Goal: Ask a question

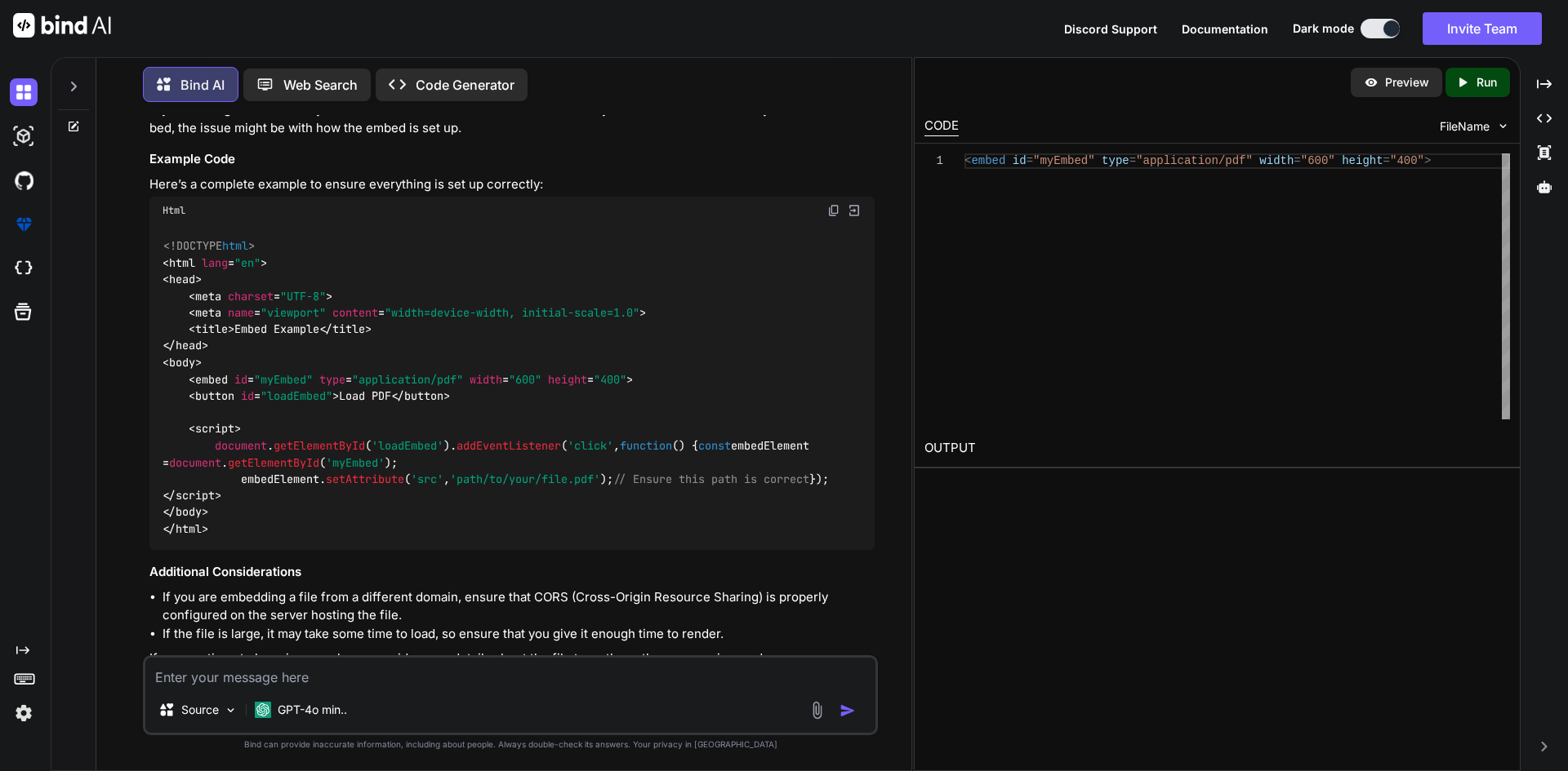
scroll to position [17862, 0]
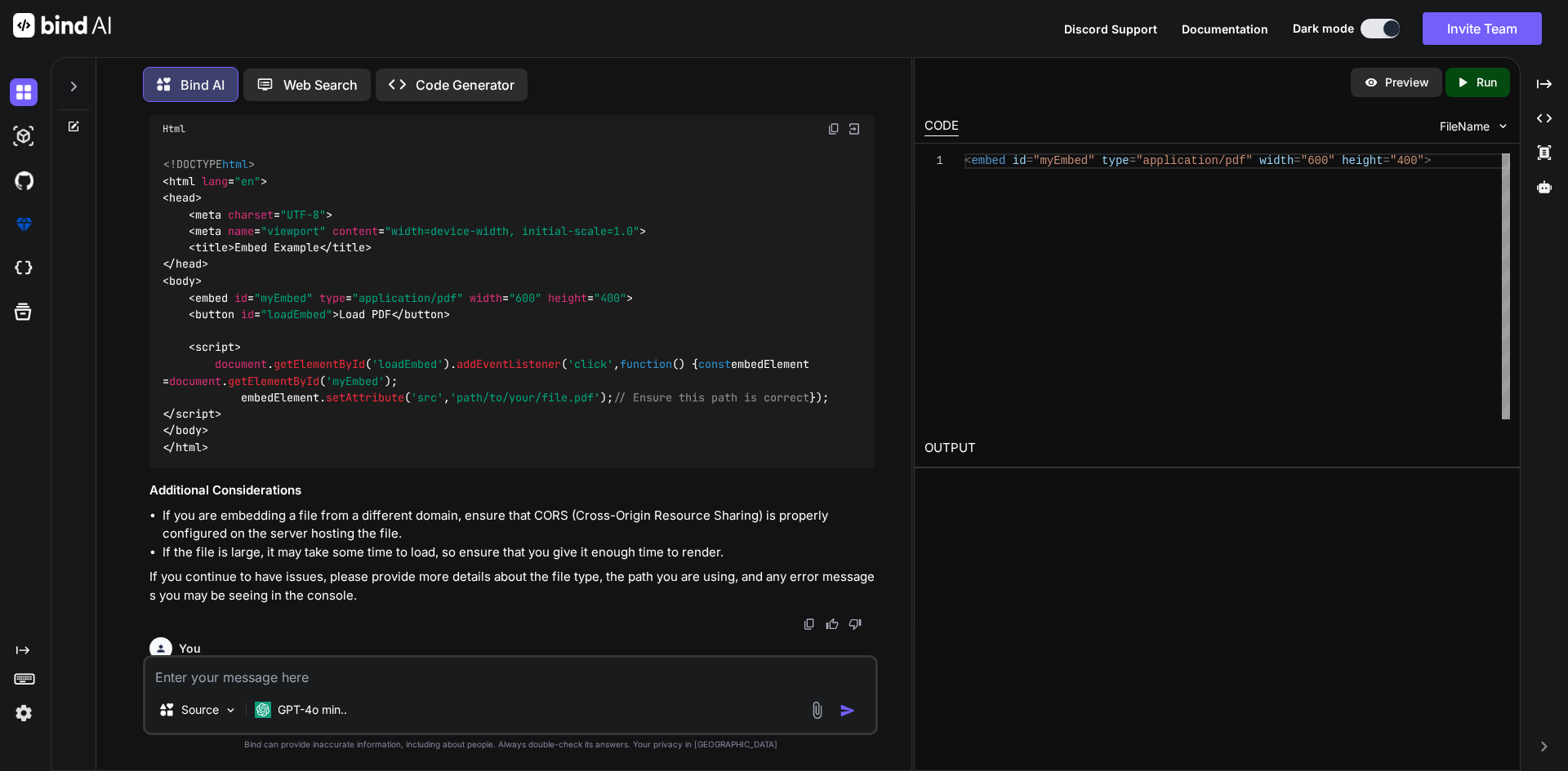
click at [518, 682] on textarea at bounding box center [510, 672] width 730 height 30
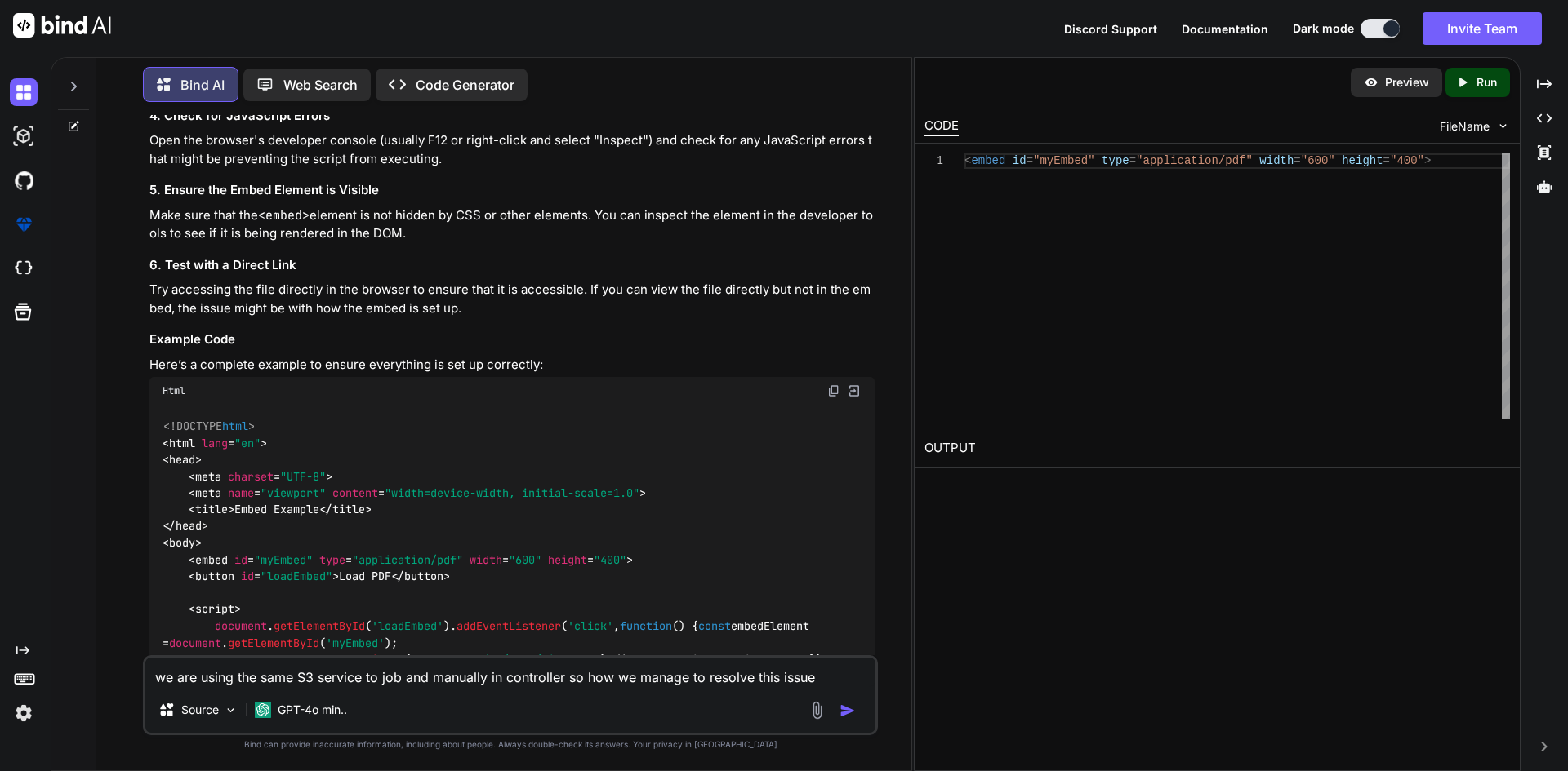
scroll to position [17700, 0]
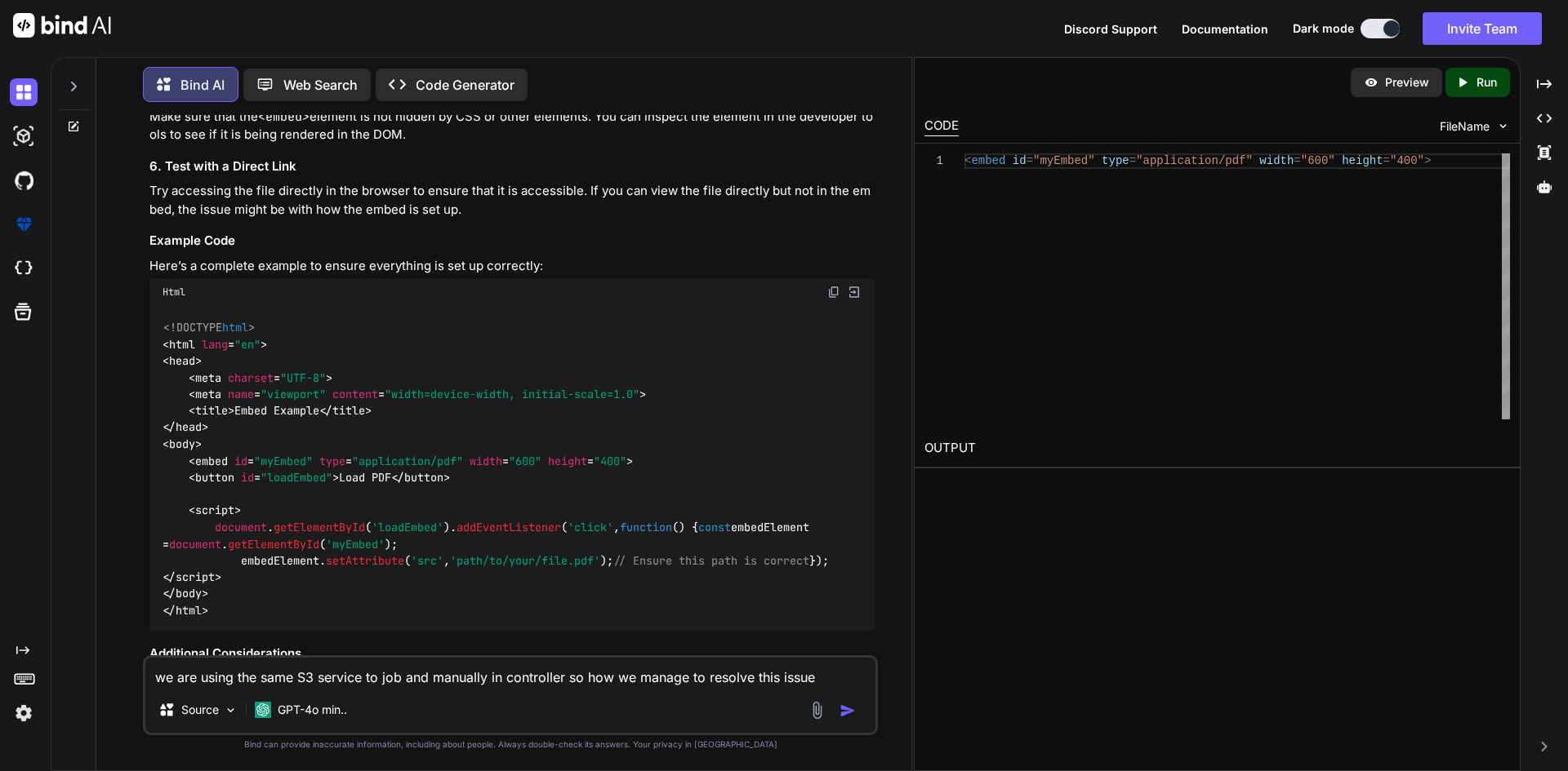
drag, startPoint x: 150, startPoint y: 267, endPoint x: 502, endPoint y: 267, distance: 352.0
copy p "Instances of Aws\\S3\\S3Client cannot be serialized"
click at [817, 680] on textarea "we are using the same S3 service to job and manually in controller so how we ma…" at bounding box center [510, 672] width 730 height 30
paste textarea "Instances of Aws\\S3\\S3Client cannot be serialized"
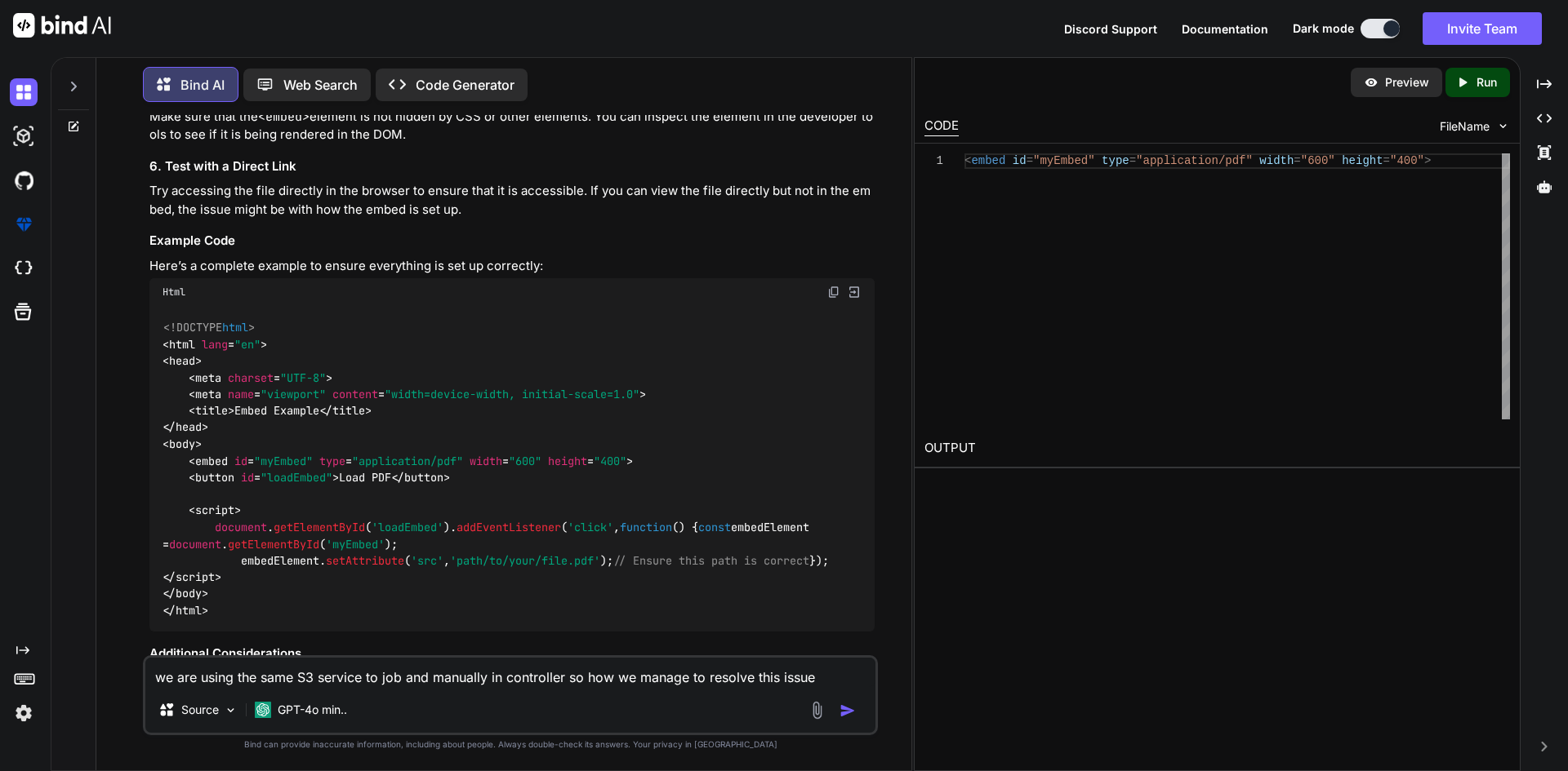
type textarea "we are using the same S3 service to job and manually in controller so how we ma…"
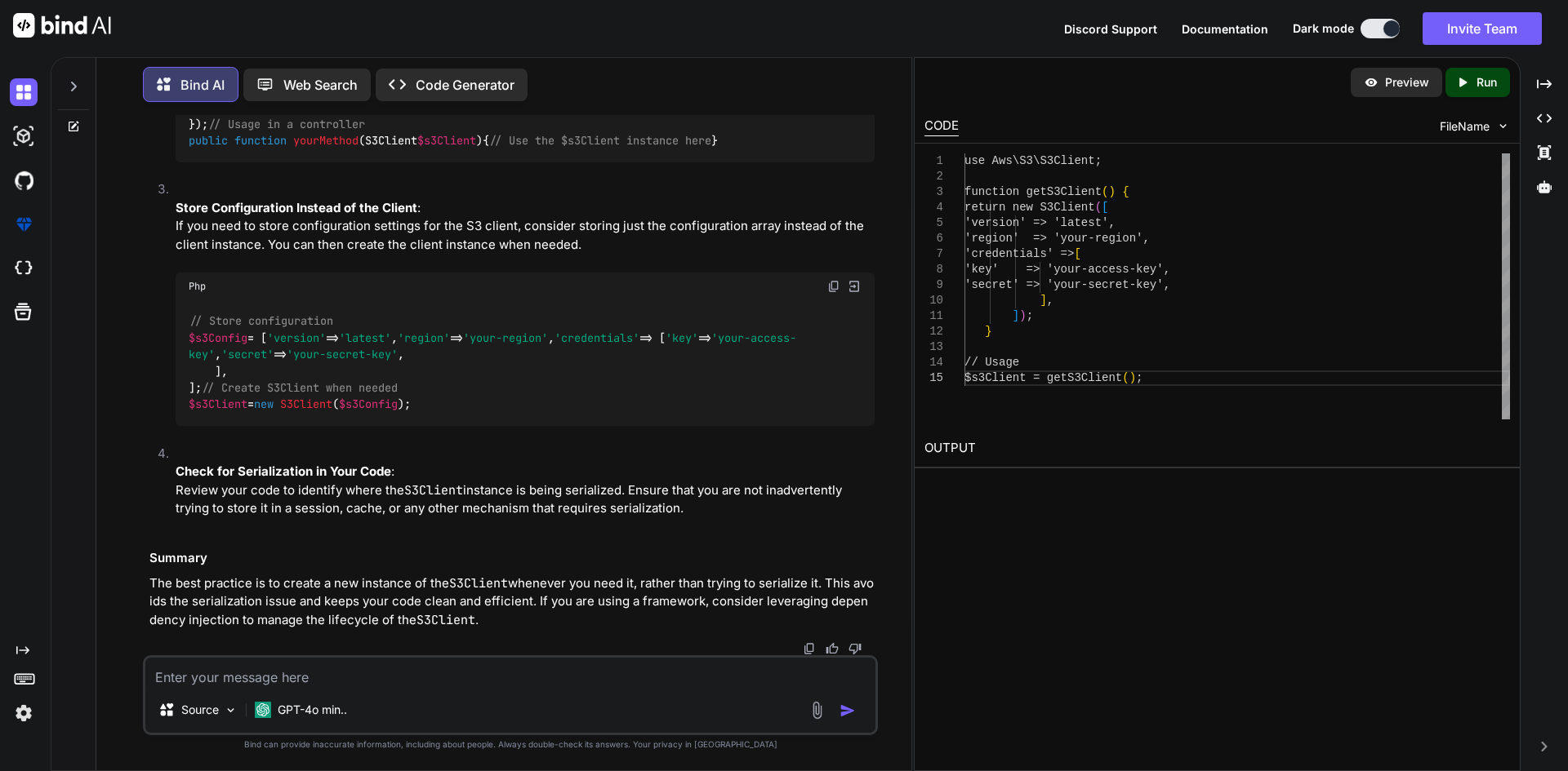
scroll to position [27084, 0]
click at [491, 668] on textarea at bounding box center [510, 672] width 730 height 30
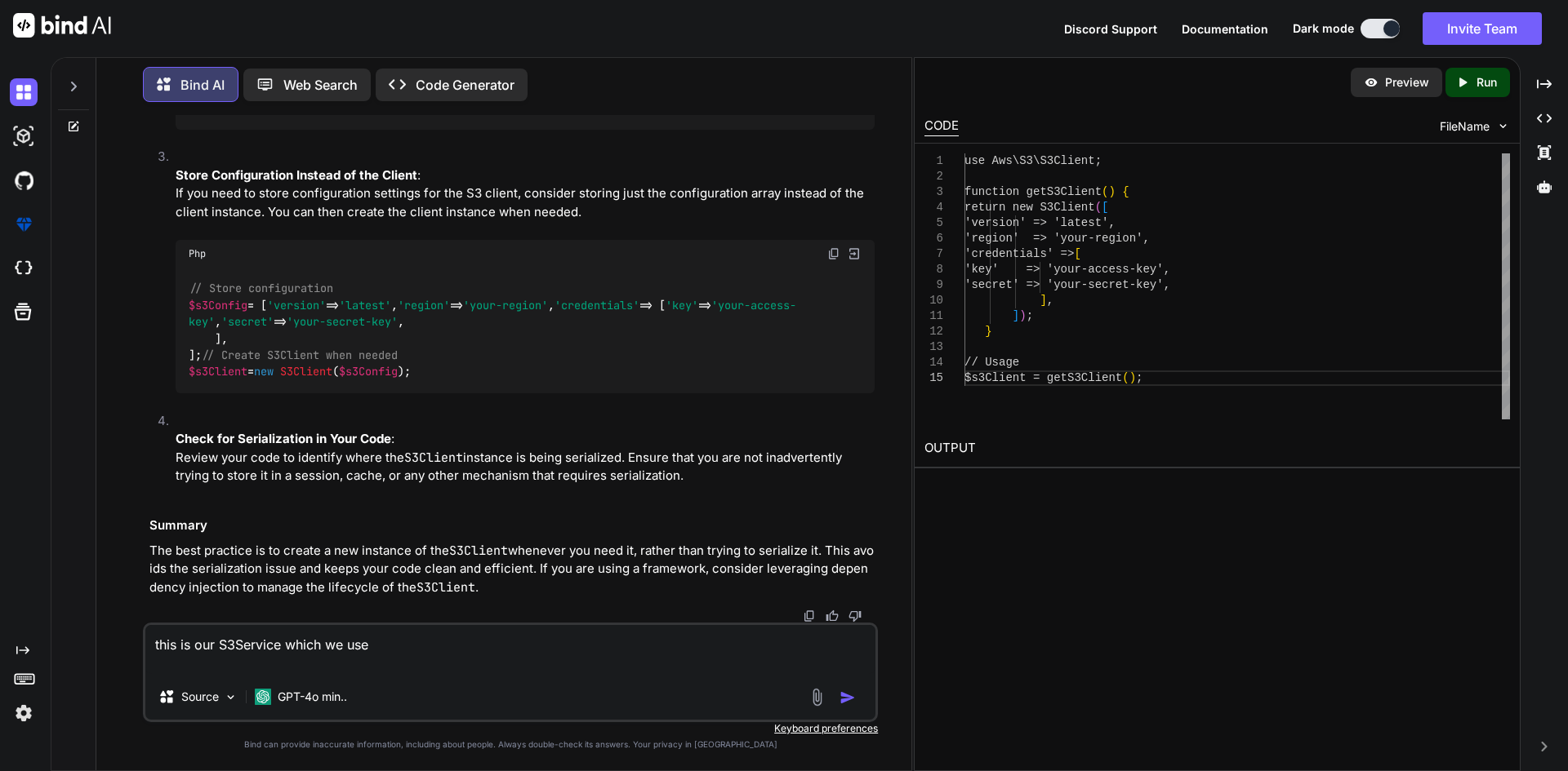
paste textarea "<?php namespace App\Services; use Aws\S3\S3Client; use Aws\Exception\AwsExcepti…"
type textarea "this is our S3Service which we use <?php namespace App\Services; use Aws\S3\S3C…"
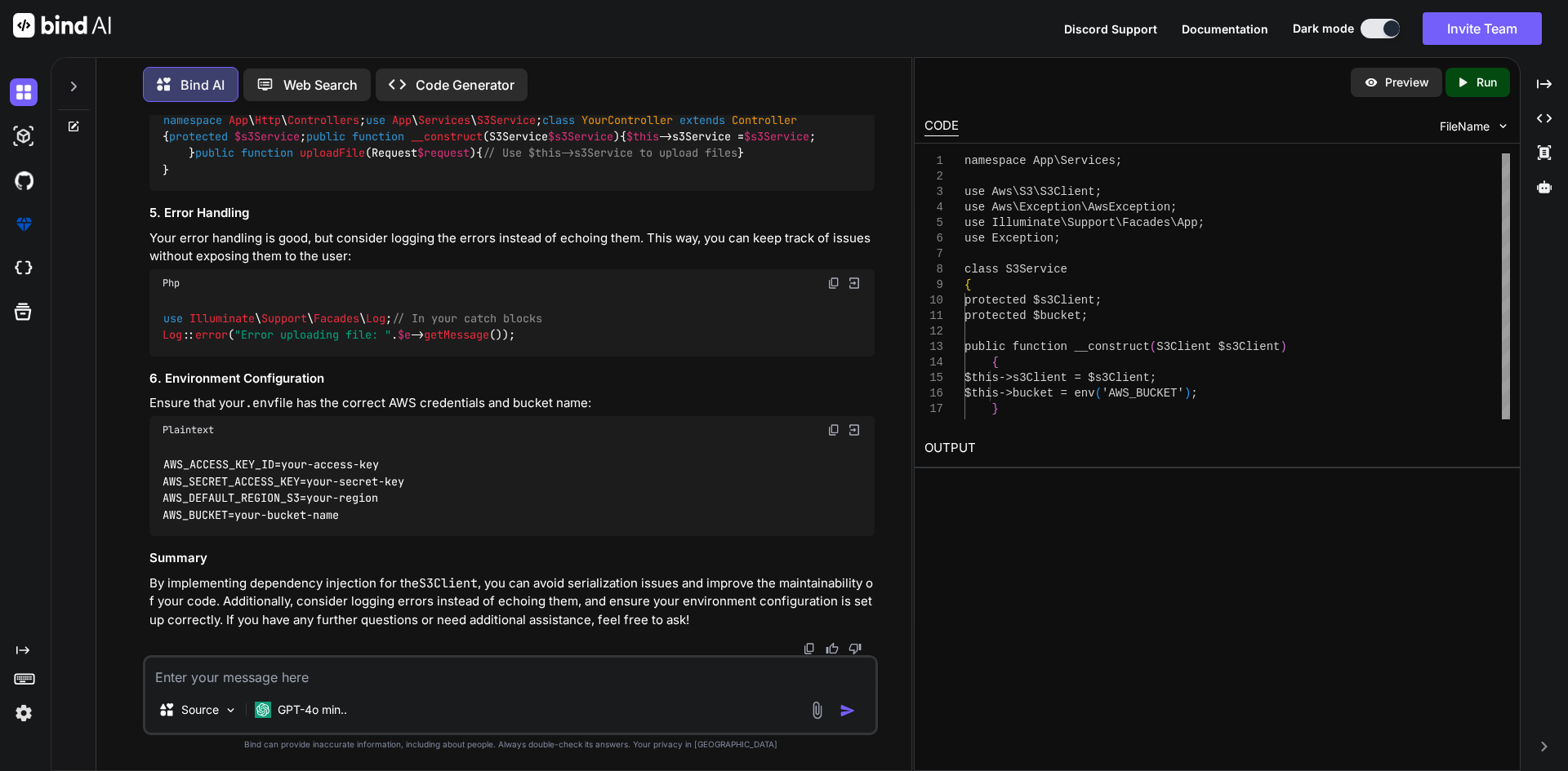
scroll to position [29537, 0]
click at [427, 688] on div "Source GPT-4o min.." at bounding box center [510, 696] width 735 height 80
click at [433, 685] on textarea at bounding box center [510, 672] width 730 height 30
type textarea "and for jobs what we need"
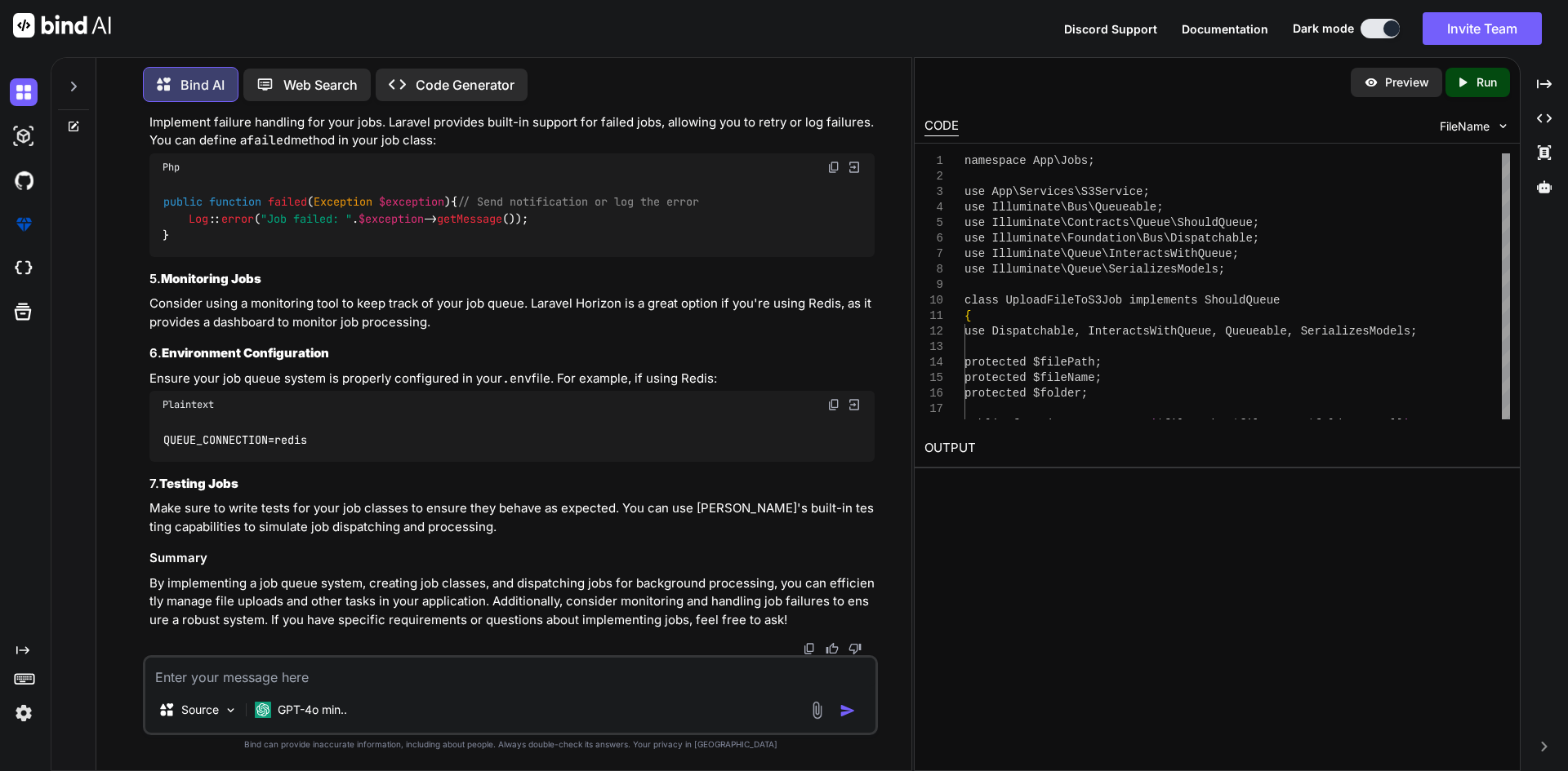
scroll to position [31332, 0]
click at [251, 685] on textarea at bounding box center [510, 672] width 730 height 30
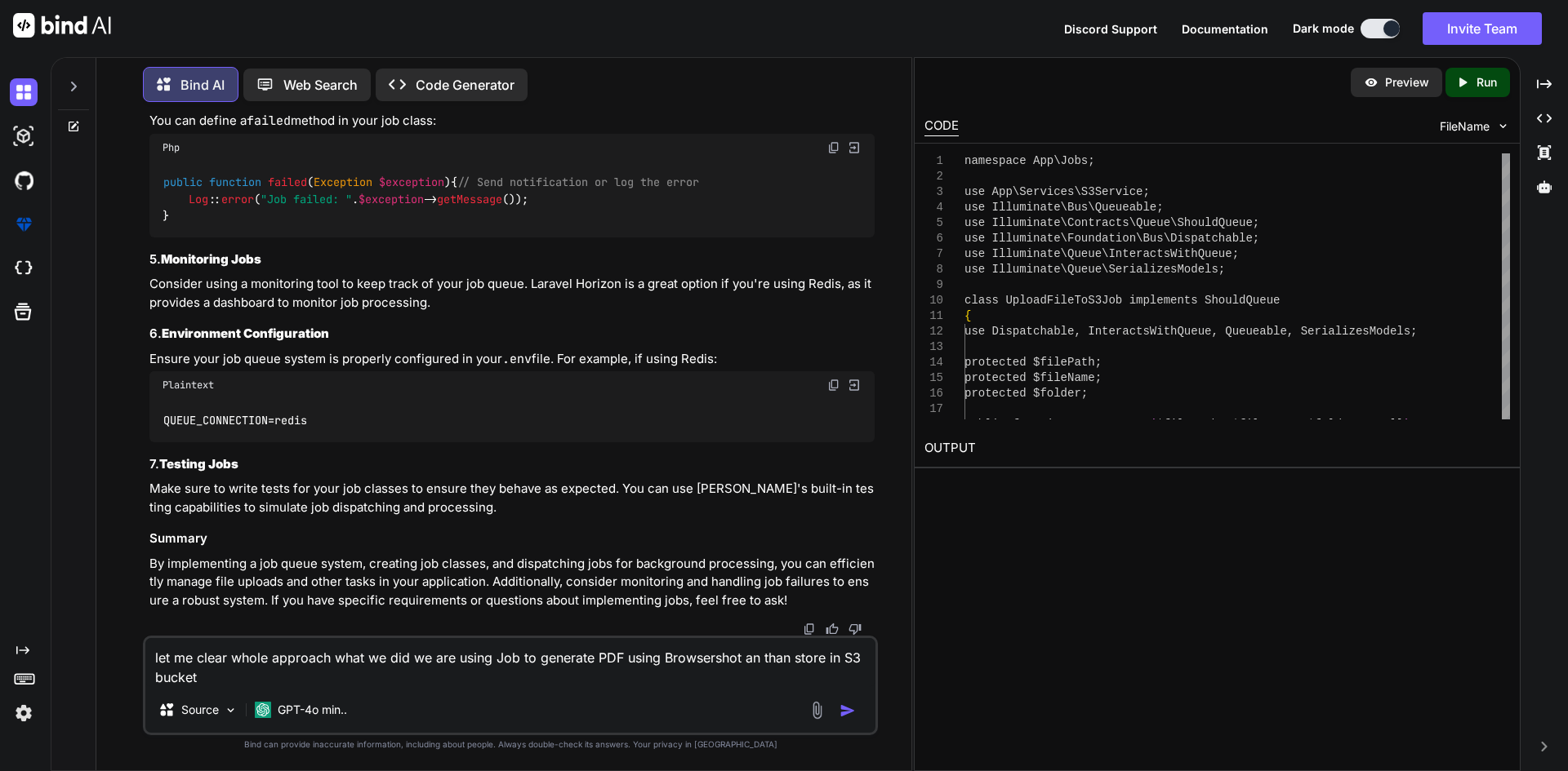
type textarea "let me clear whole approach what we did we are using Job to generate PDF using …"
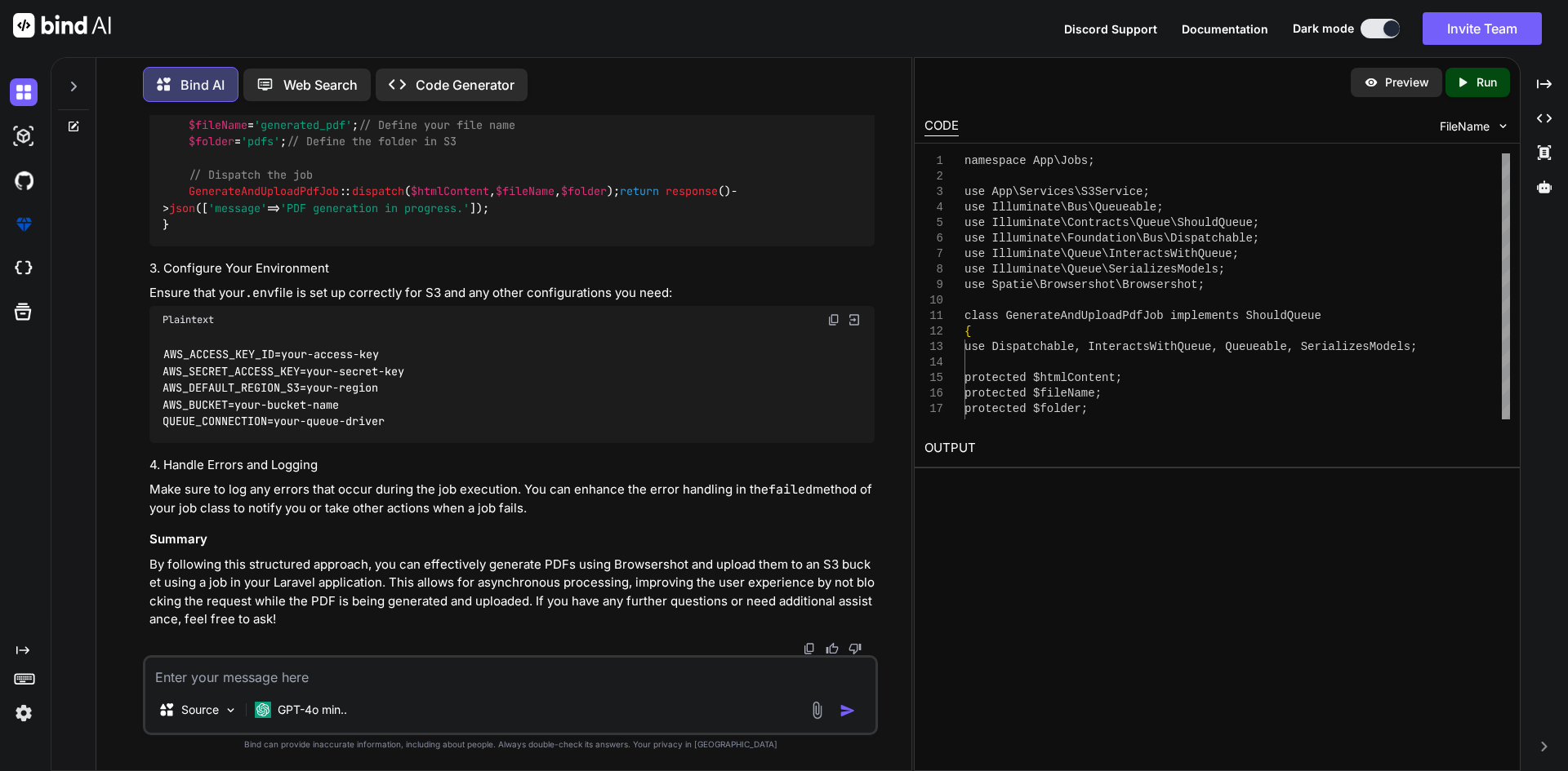
scroll to position [32403, 0]
click at [338, 667] on textarea at bounding box center [510, 672] width 730 height 30
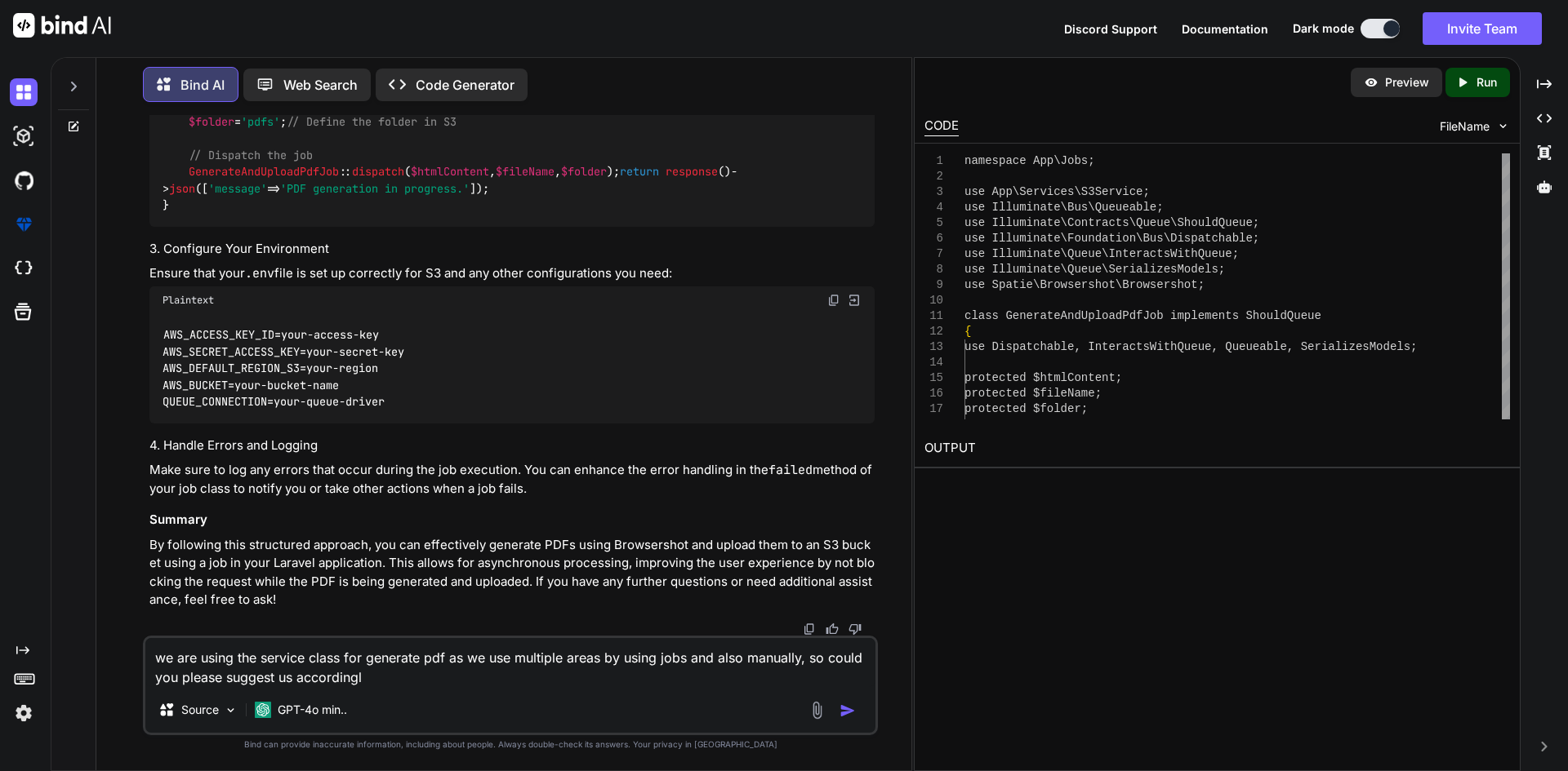
type textarea "we are using the service class for generate pdf as we use multiple areas by usi…"
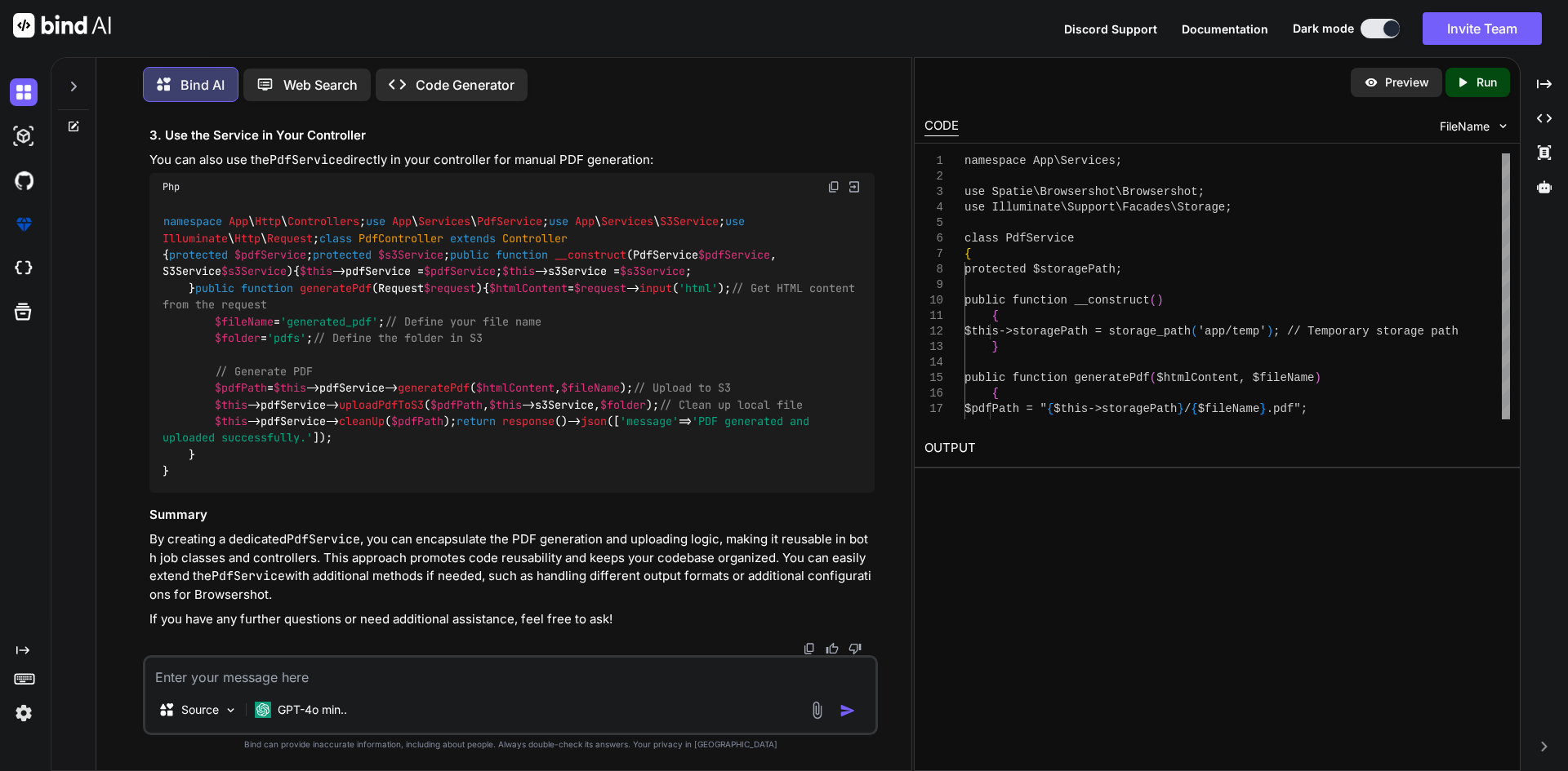
scroll to position [34342, 0]
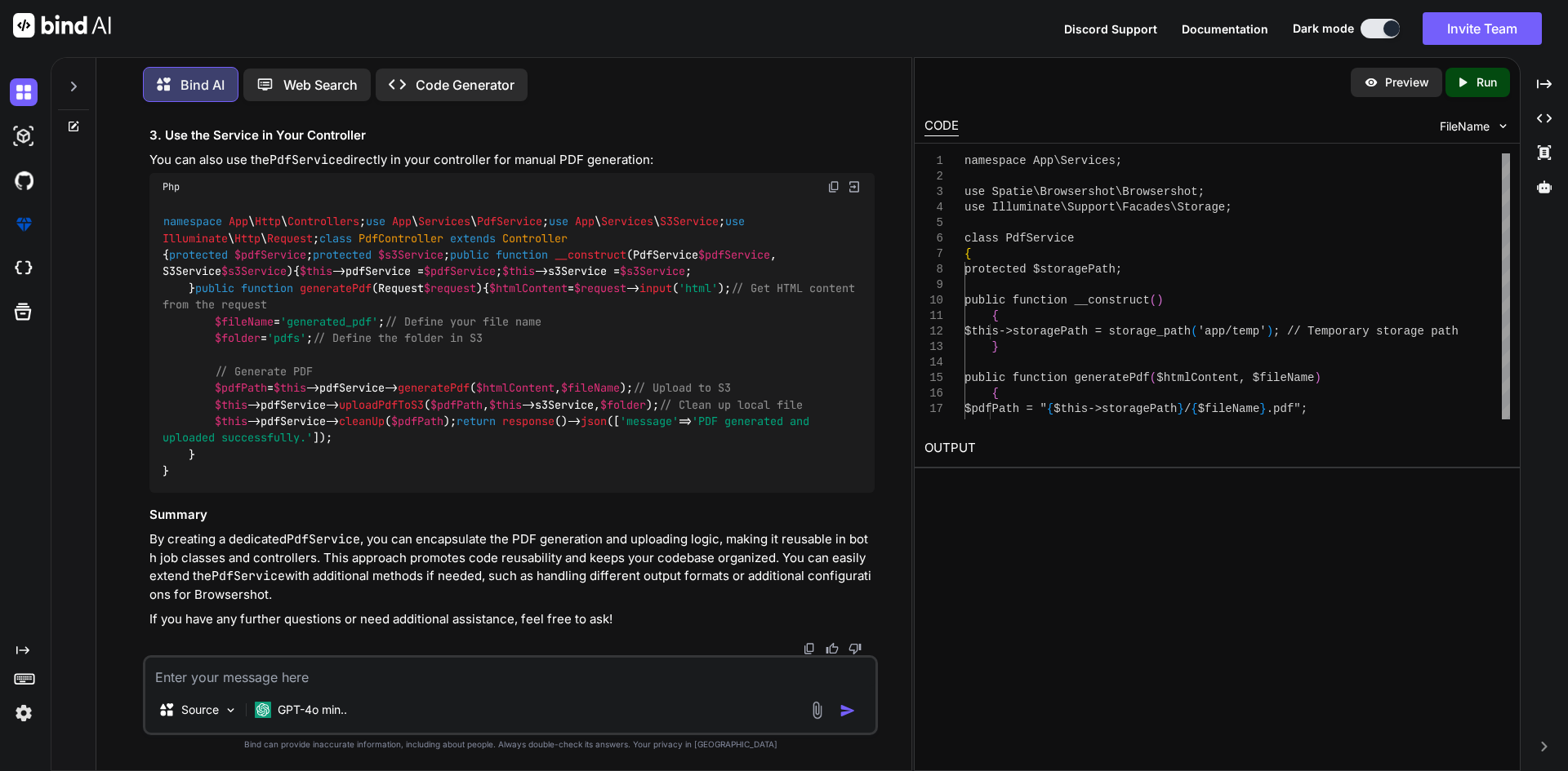
click at [426, 682] on textarea at bounding box center [510, 672] width 730 height 30
type textarea "could you please create whole process step by step"
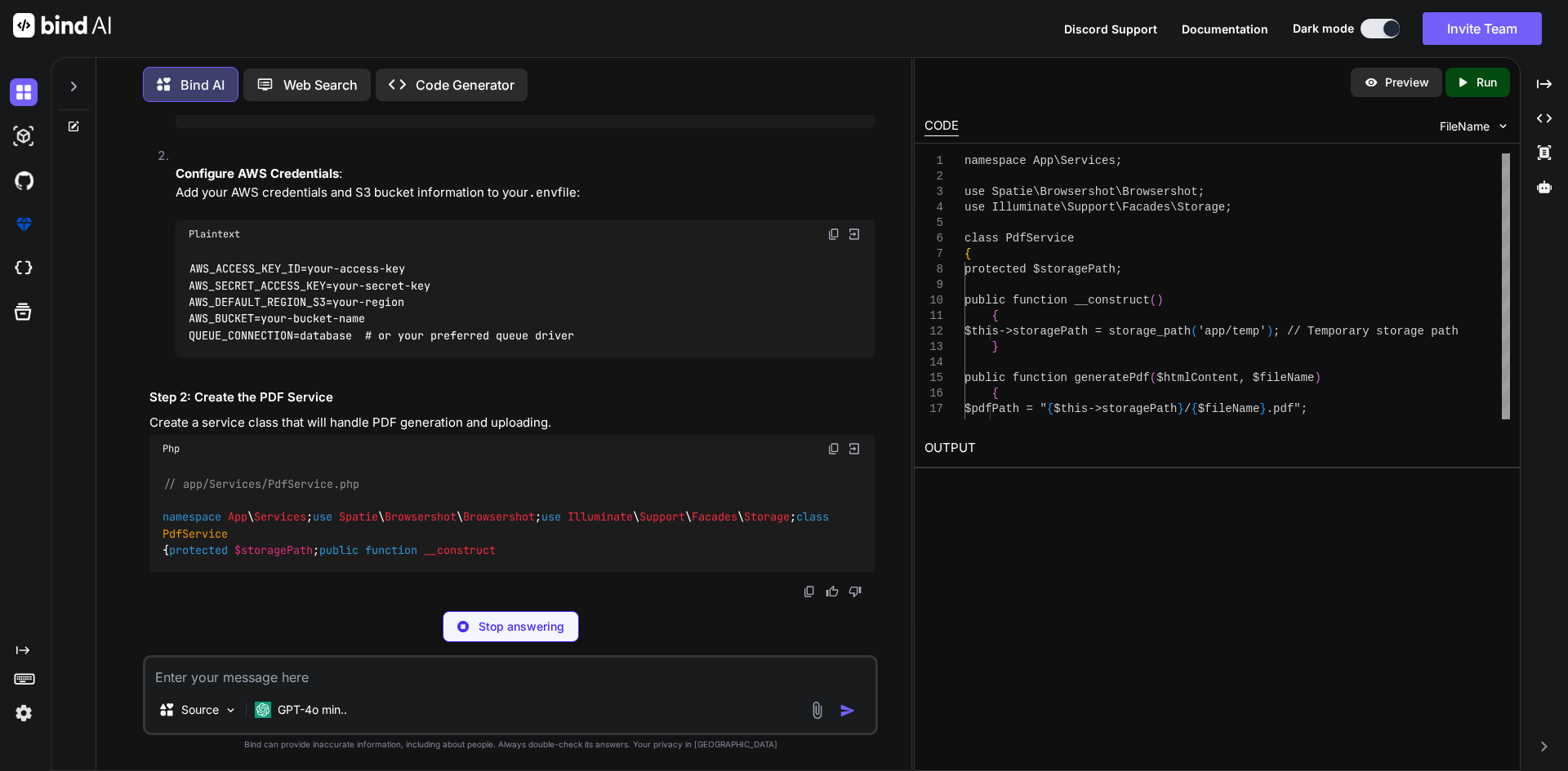
scroll to position [36788, 0]
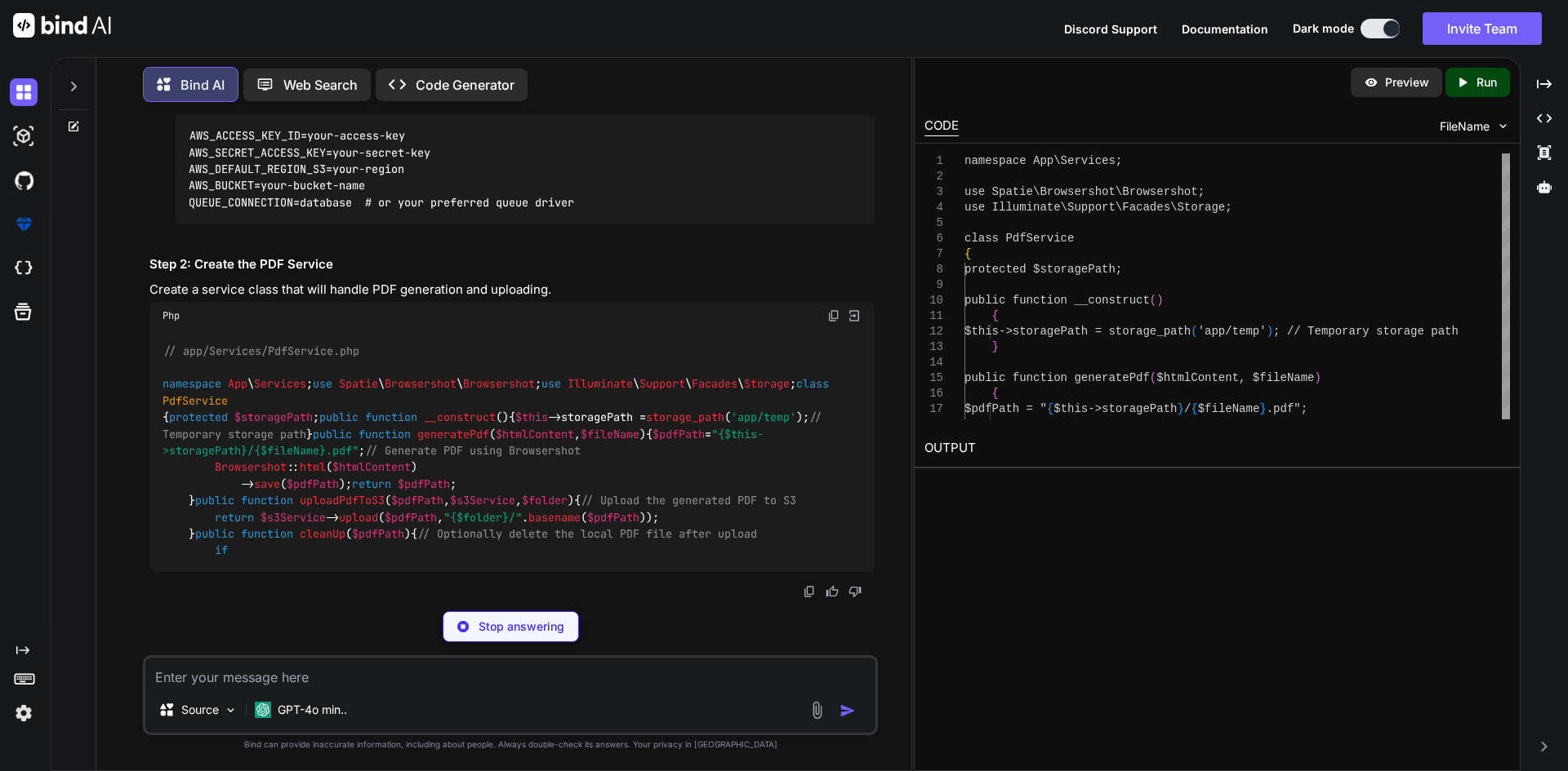
click at [283, 674] on textarea at bounding box center [510, 672] width 730 height 30
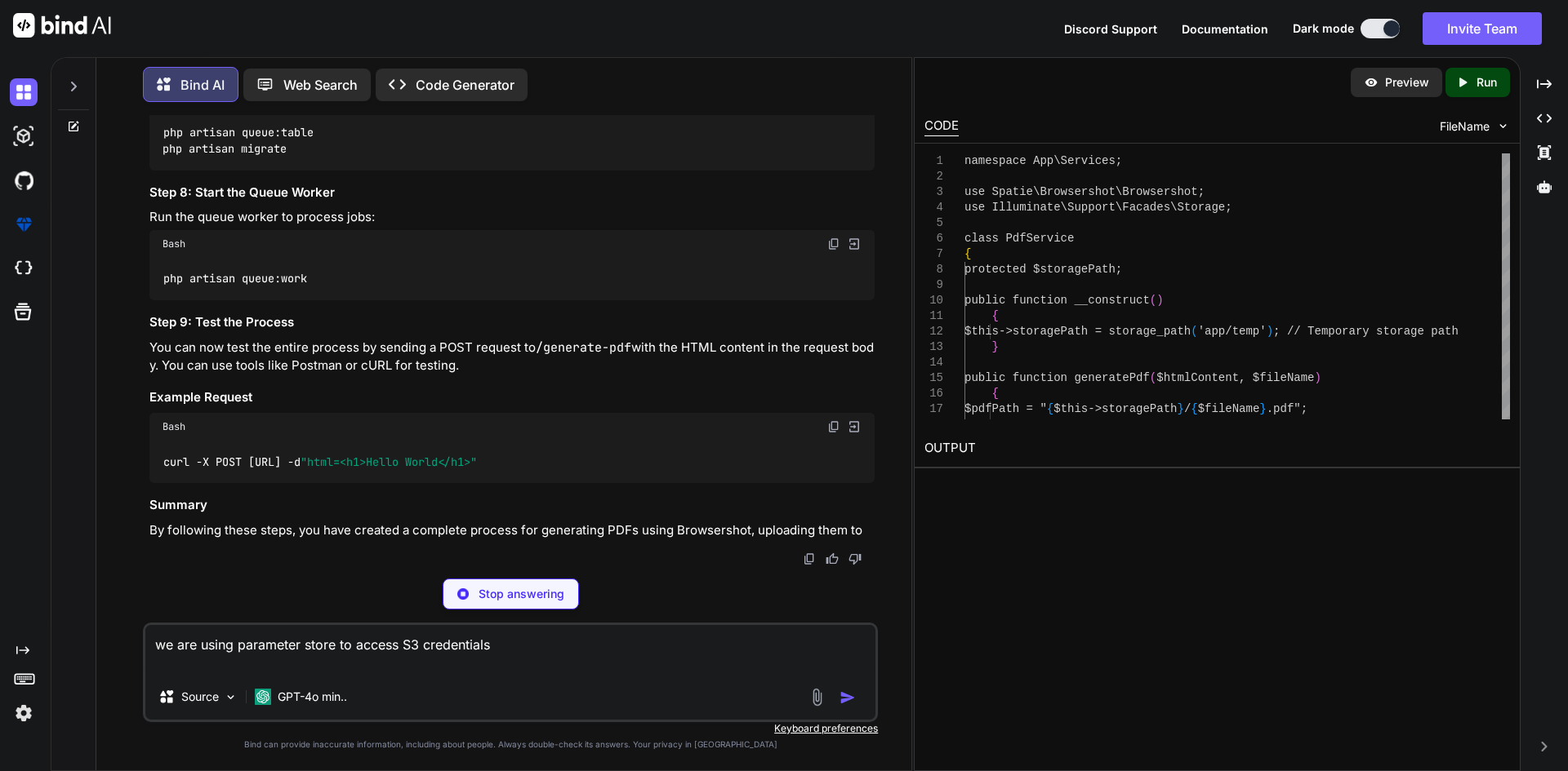
type textarea "we are using parameter store to access S3 credentials"
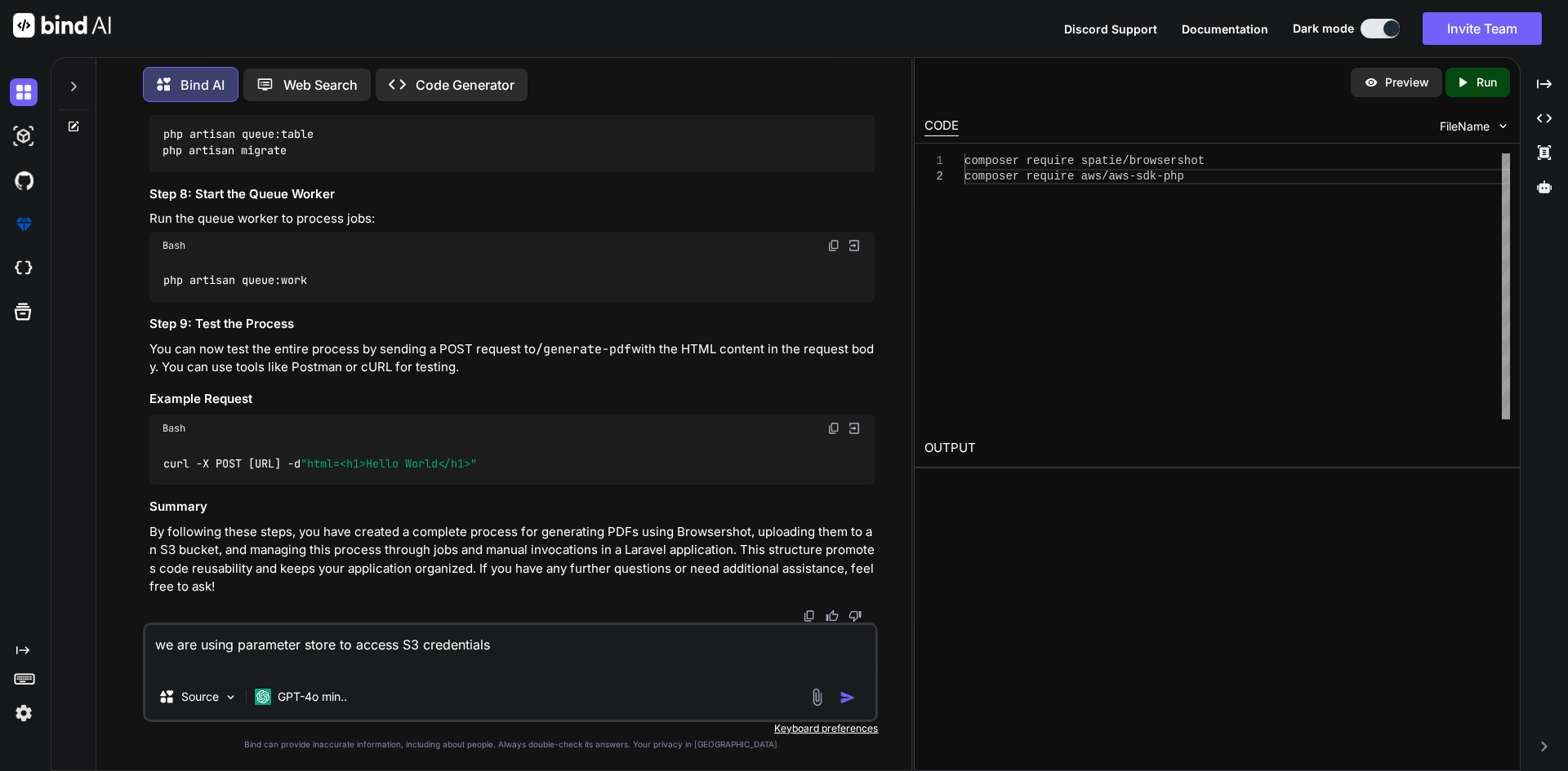
scroll to position [40303, 0]
click at [850, 696] on img "button" at bounding box center [847, 698] width 16 height 16
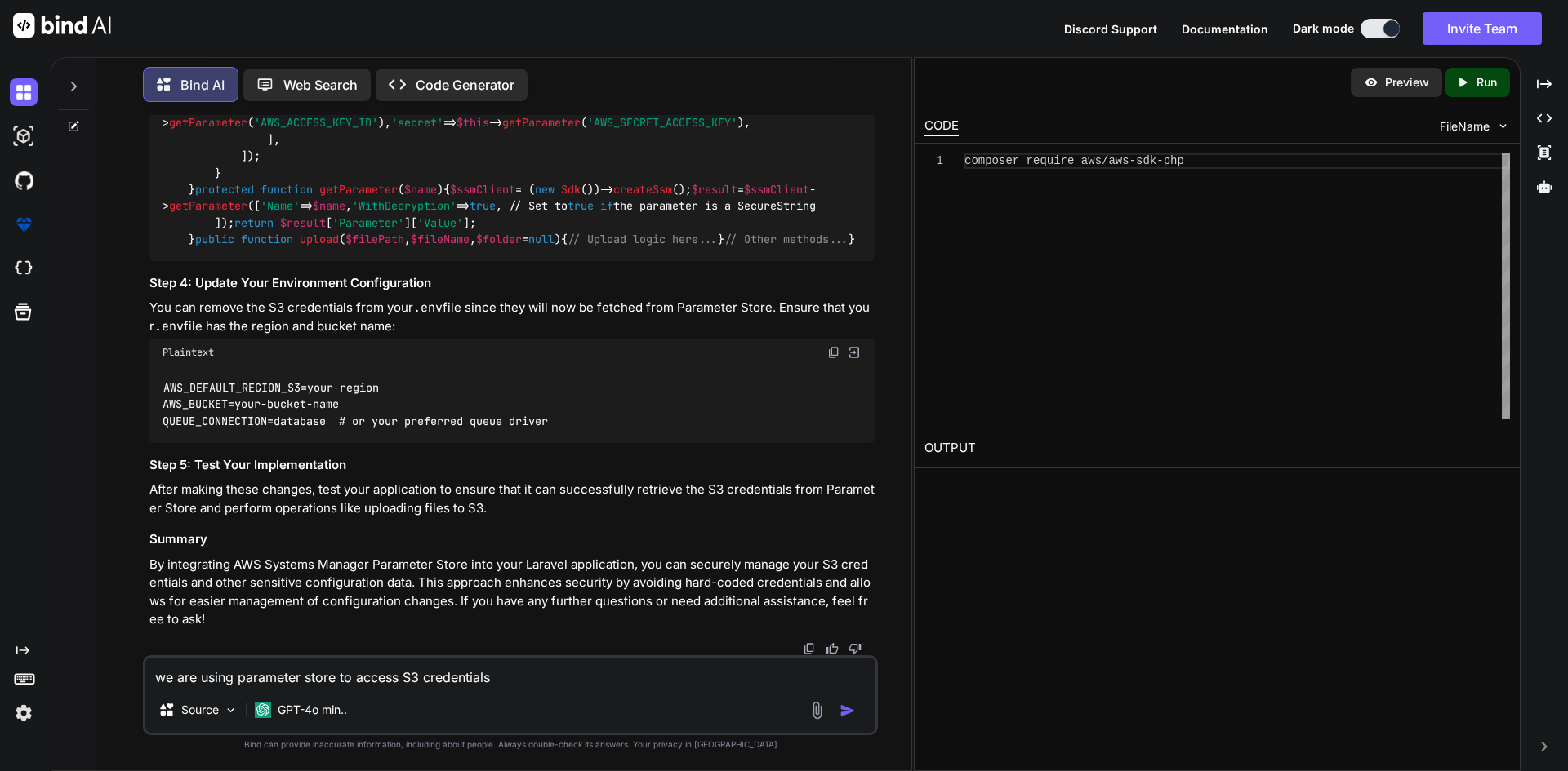
scroll to position [41920, 0]
drag, startPoint x: 259, startPoint y: 477, endPoint x: 301, endPoint y: 481, distance: 42.2
click at [301, 247] on code "// app/Services/S3Service.php namespace App \ Services ; use Aws \ S3 \ S3Clien…" at bounding box center [509, 97] width 693 height 300
click at [361, 197] on span "getParameter" at bounding box center [358, 188] width 78 height 14
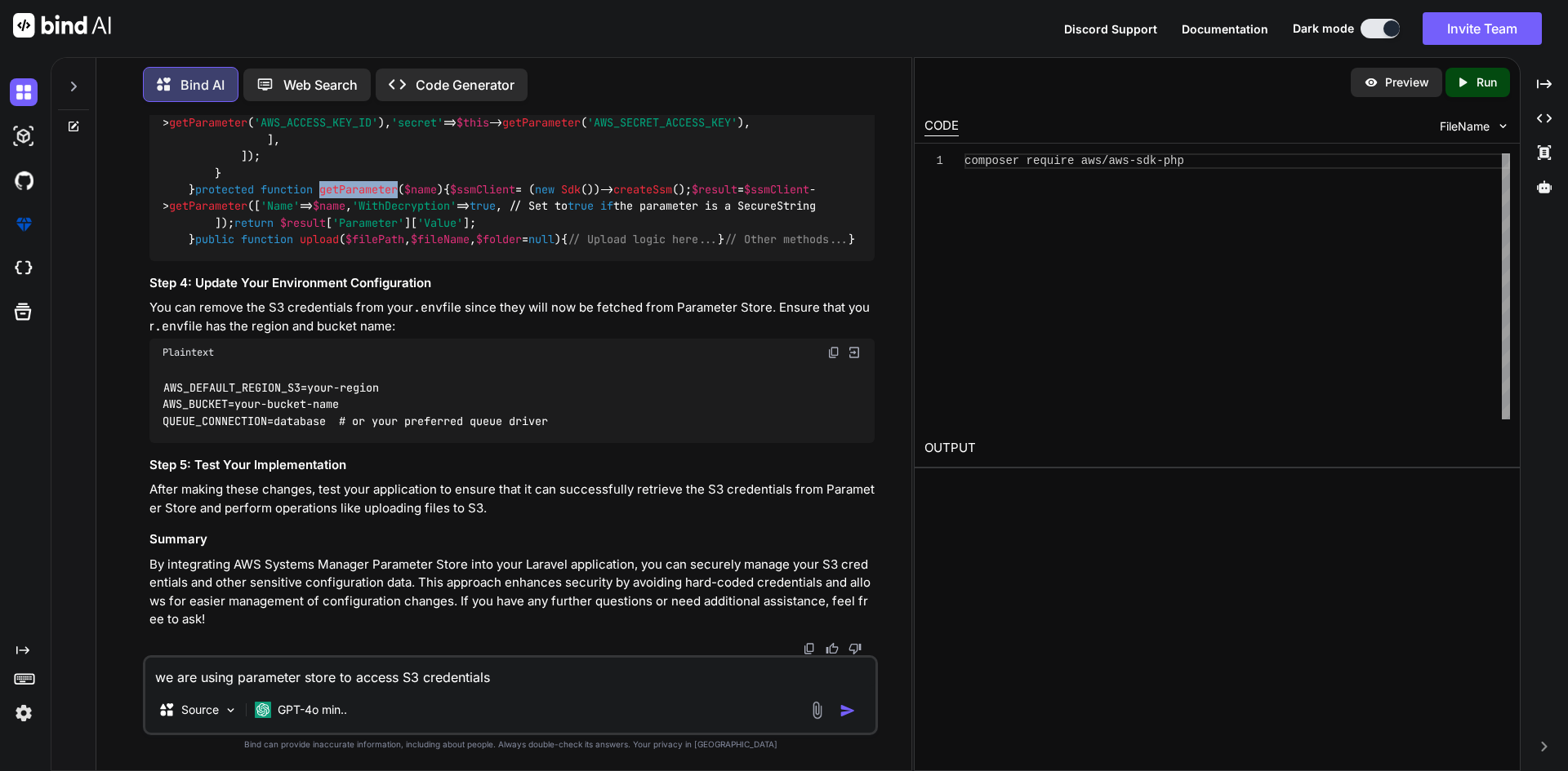
scroll to position [38634, 0]
drag, startPoint x: 164, startPoint y: 214, endPoint x: 347, endPoint y: 214, distance: 183.0
copy code "use App \ Services \ S3Service ;"
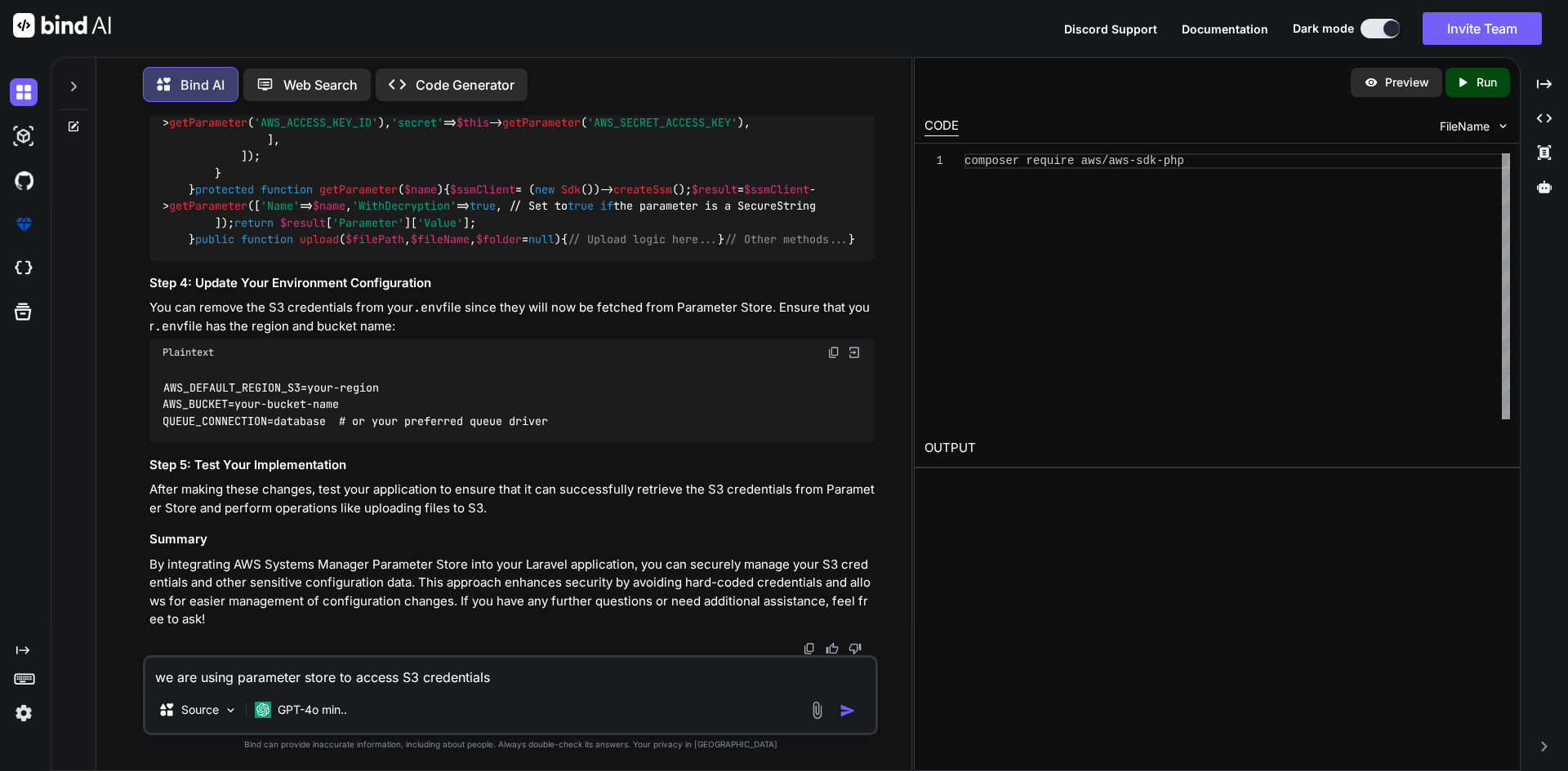
drag, startPoint x: 489, startPoint y: 255, endPoint x: 634, endPoint y: 255, distance: 145.0
copy span ", S3Service $s3Service"
